Goal: Task Accomplishment & Management: Complete application form

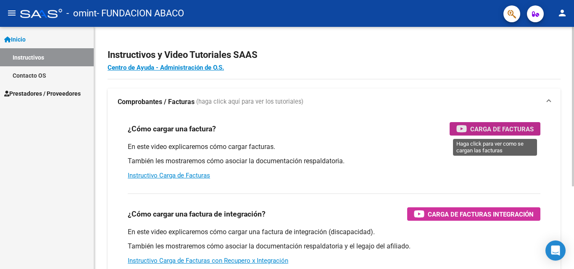
click at [482, 130] on span "Carga de Facturas" at bounding box center [501, 129] width 63 height 11
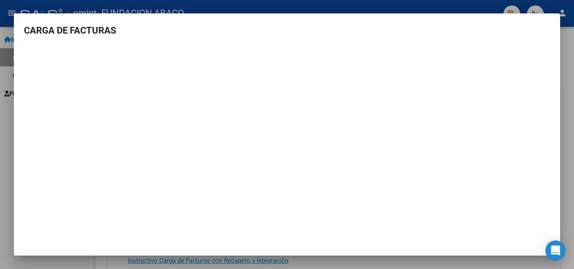
click at [532, 30] on h3 "CARGA DE FACTURAS" at bounding box center [287, 31] width 526 height 14
click at [574, 45] on div at bounding box center [287, 134] width 574 height 269
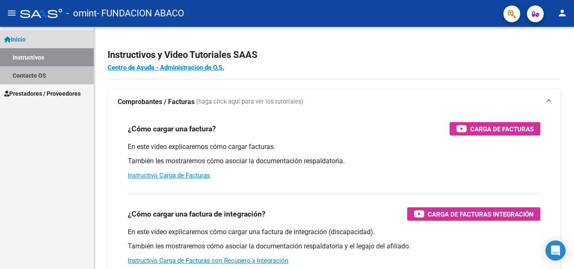
click at [34, 75] on link "Contacto OS" at bounding box center [47, 75] width 94 height 18
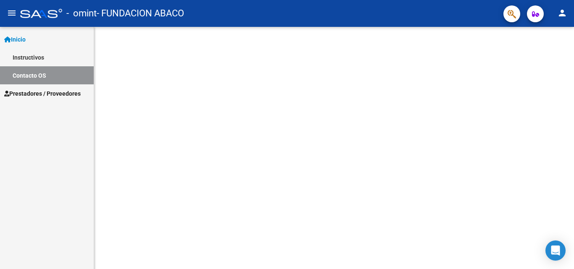
click at [49, 93] on span "Prestadores / Proveedores" at bounding box center [42, 93] width 76 height 9
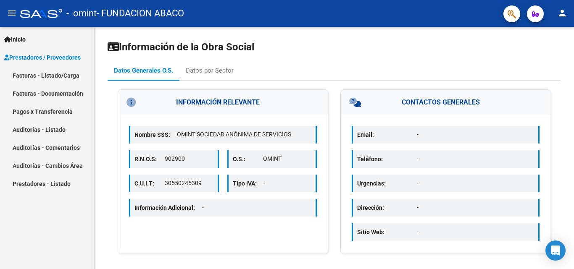
click at [58, 75] on link "Facturas - Listado/Carga" at bounding box center [47, 75] width 94 height 18
click at [63, 95] on link "Facturas - Documentación" at bounding box center [47, 93] width 94 height 18
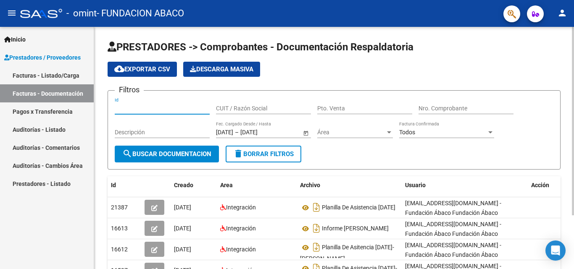
click at [152, 109] on input "Id" at bounding box center [162, 108] width 95 height 7
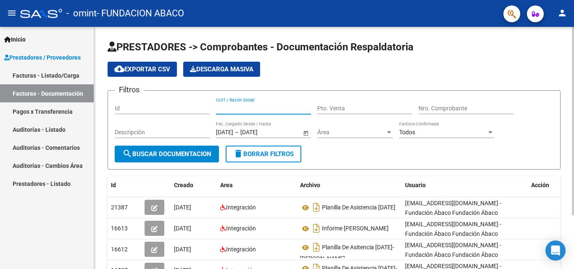
click at [255, 106] on input "CUIT / Razón Social" at bounding box center [263, 108] width 95 height 7
type input "30716694689"
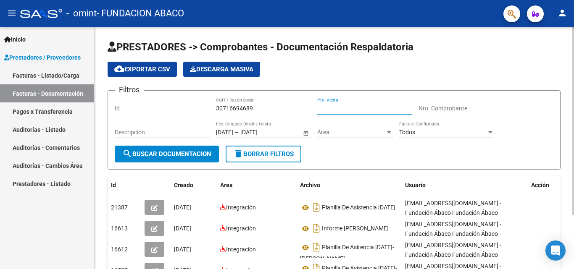
click at [348, 108] on input "Pto. Venta" at bounding box center [364, 108] width 95 height 7
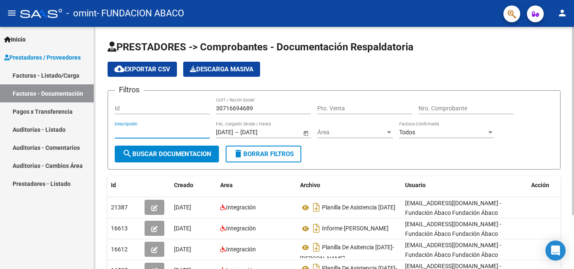
click at [184, 135] on input "Descripción" at bounding box center [162, 132] width 95 height 7
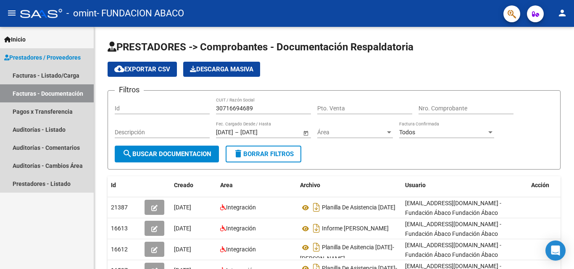
click at [58, 56] on span "Prestadores / Proveedores" at bounding box center [42, 57] width 76 height 9
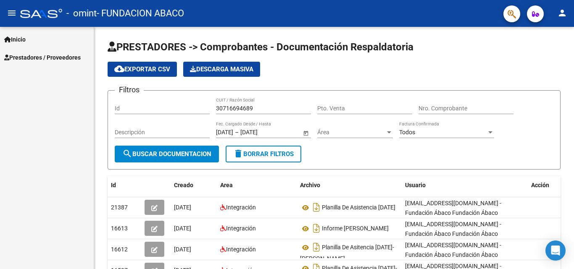
click at [33, 40] on link "Inicio" at bounding box center [47, 39] width 94 height 18
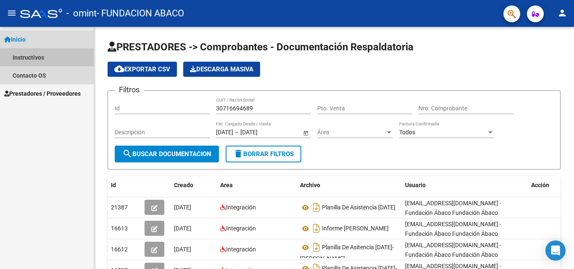
click at [28, 61] on link "Instructivos" at bounding box center [47, 57] width 94 height 18
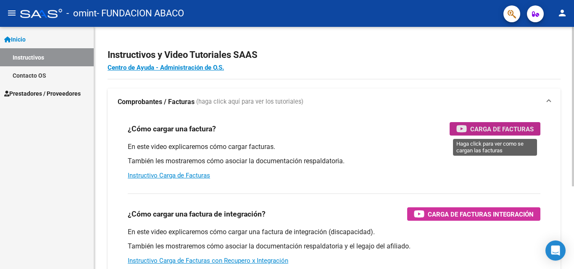
click at [503, 127] on span "Carga de Facturas" at bounding box center [501, 129] width 63 height 11
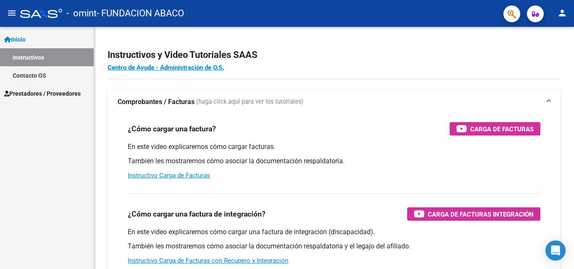
click at [56, 63] on link "Instructivos" at bounding box center [47, 57] width 94 height 18
click at [53, 76] on link "Contacto OS" at bounding box center [47, 75] width 94 height 18
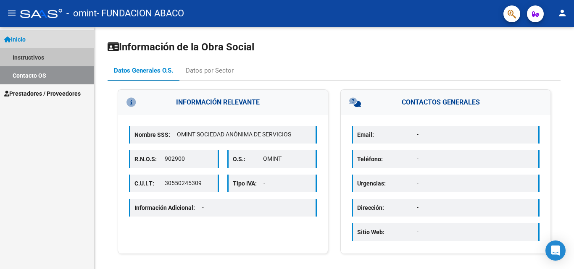
click at [51, 60] on link "Instructivos" at bounding box center [47, 57] width 94 height 18
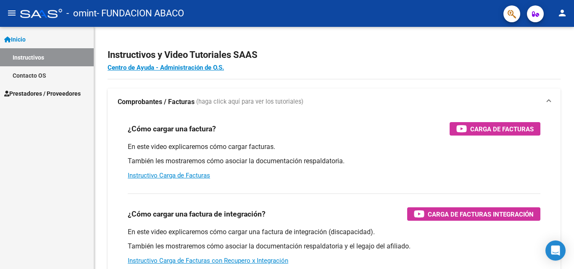
click at [54, 91] on span "Prestadores / Proveedores" at bounding box center [42, 93] width 76 height 9
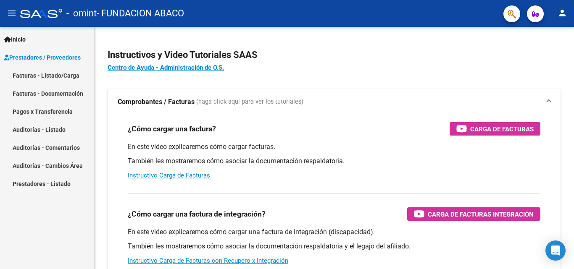
click at [60, 79] on link "Facturas - Listado/Carga" at bounding box center [47, 75] width 94 height 18
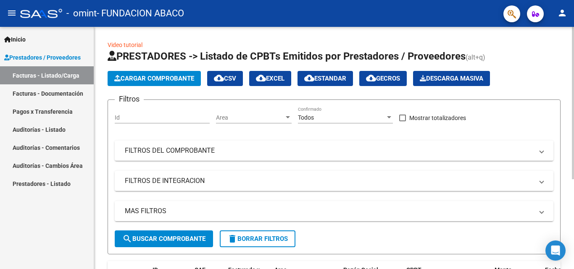
click at [156, 76] on span "Cargar Comprobante" at bounding box center [154, 79] width 80 height 8
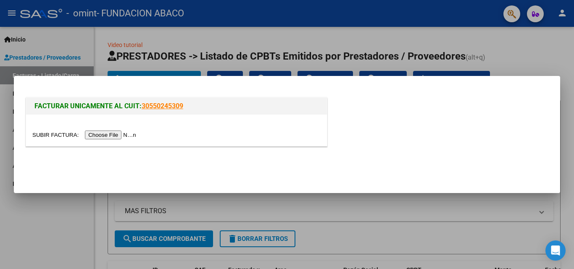
click at [96, 135] on input "file" at bounding box center [85, 135] width 106 height 9
click at [108, 133] on input "file" at bounding box center [85, 135] width 106 height 9
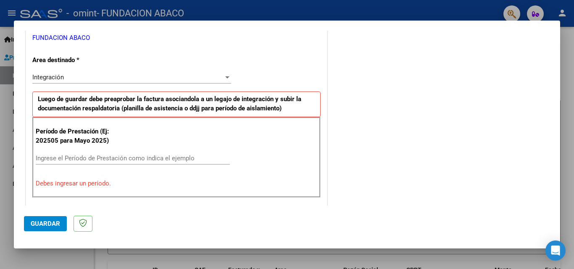
scroll to position [205, 0]
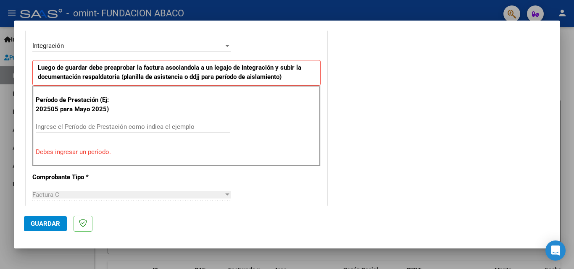
click at [64, 159] on div "Período de Prestación (Ej: 202505 para [DATE]) Ingrese el Período de Prestación…" at bounding box center [176, 126] width 288 height 81
click at [78, 128] on input "Ingrese el Período de Prestación como indica el ejemplo" at bounding box center [133, 127] width 194 height 8
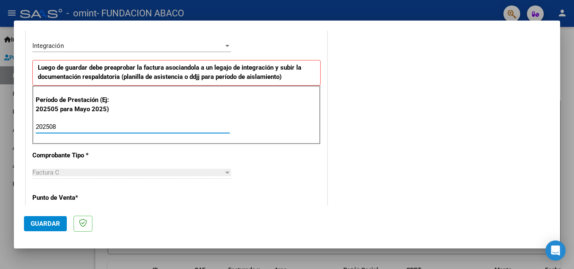
type input "202508"
click at [86, 171] on div "Factura C" at bounding box center [127, 173] width 191 height 8
click at [48, 223] on span "Guardar" at bounding box center [45, 224] width 29 height 8
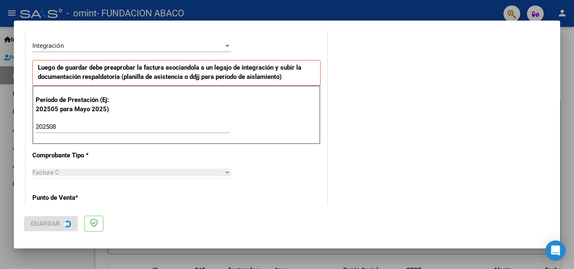
scroll to position [0, 0]
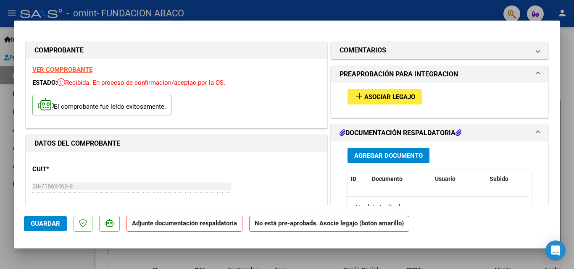
click at [387, 152] on span "Agregar Documento" at bounding box center [388, 156] width 68 height 8
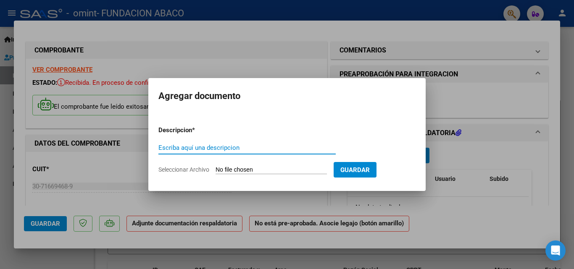
click at [228, 145] on input "Escriba aquí una descripcion" at bounding box center [246, 148] width 177 height 8
type input "Planilla de Asistencia Agosto"
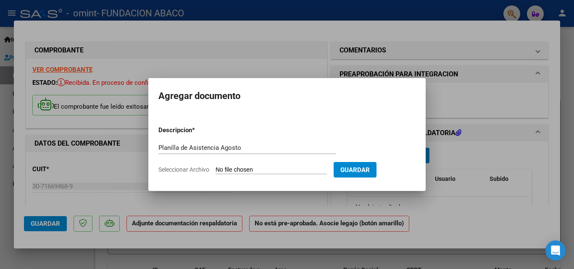
click at [291, 171] on input "Seleccionar Archivo" at bounding box center [271, 170] width 111 height 8
type input "C:\fakepath\[PERSON_NAME]-[DATE].pdf"
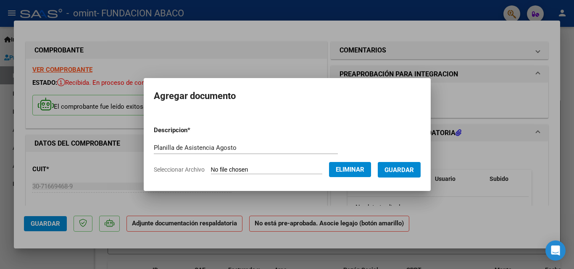
click at [403, 170] on span "Guardar" at bounding box center [398, 170] width 29 height 8
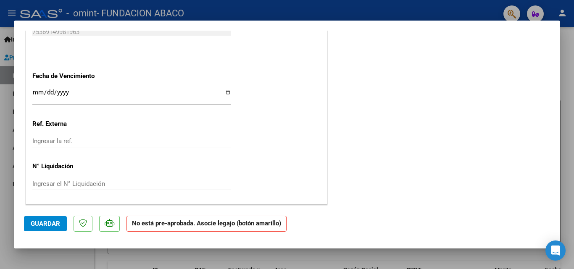
scroll to position [555, 0]
click at [32, 226] on span "Guardar" at bounding box center [45, 224] width 29 height 8
click at [574, 155] on div at bounding box center [287, 134] width 574 height 269
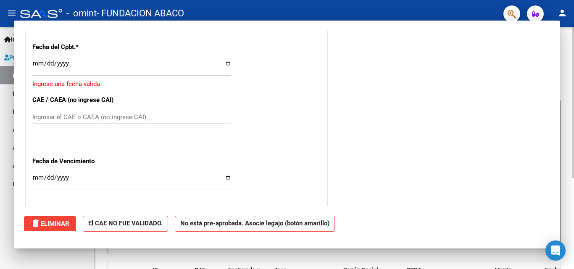
scroll to position [0, 0]
